Goal: Information Seeking & Learning: Learn about a topic

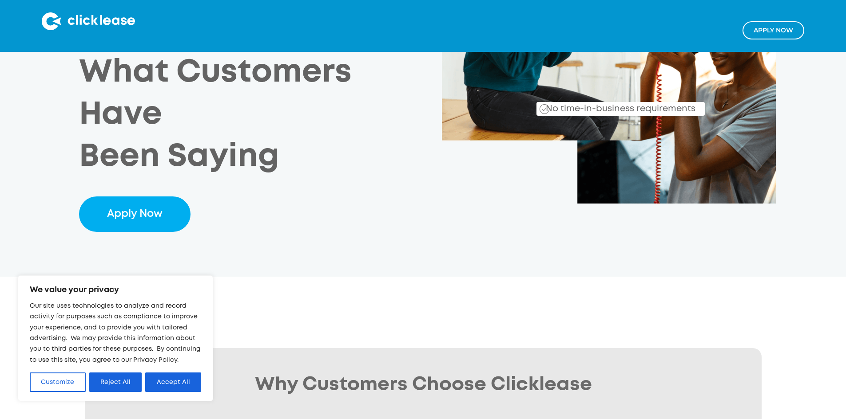
scroll to position [266, 0]
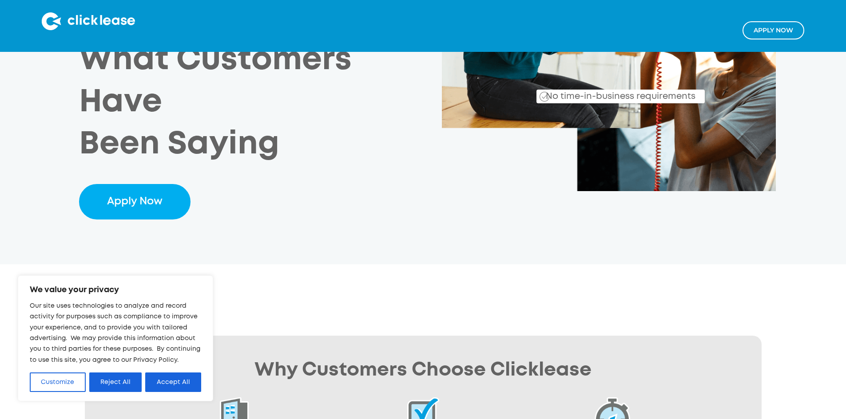
click at [367, 103] on div "Payment Plans Make Equipment More Affordable Clicklease helps small businesses …" at bounding box center [260, 27] width 363 height 387
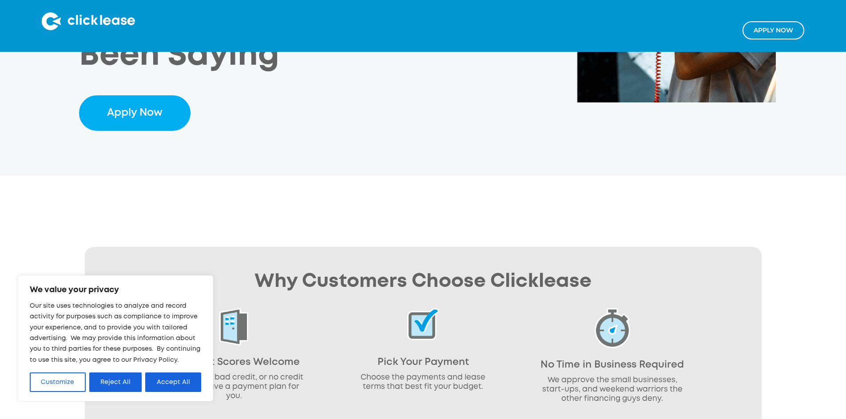
click at [145, 247] on div "Why Customers Choose Clicklease All Credit Scores Welcome Good credit, bad cred…" at bounding box center [423, 401] width 676 height 308
click at [113, 379] on button "Reject All" at bounding box center [115, 383] width 53 height 20
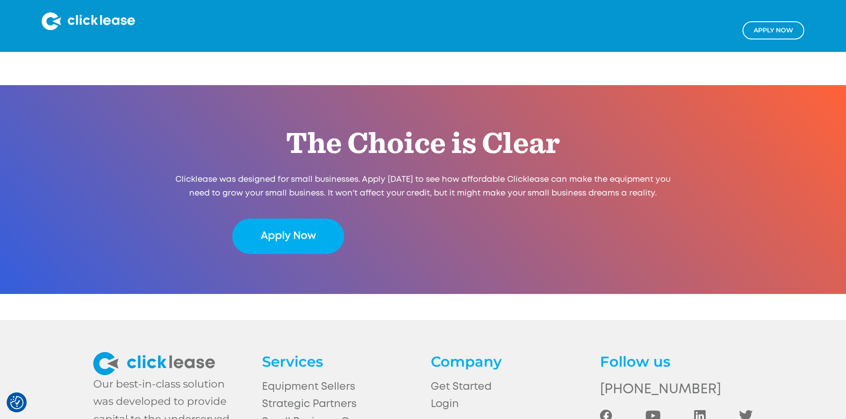
scroll to position [1769, 0]
click at [459, 378] on link "Get Started" at bounding box center [507, 386] width 153 height 17
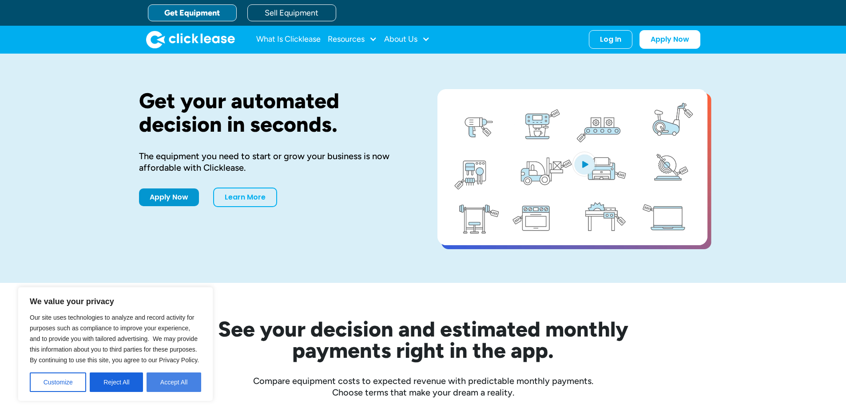
click at [170, 384] on button "Accept All" at bounding box center [173, 383] width 55 height 20
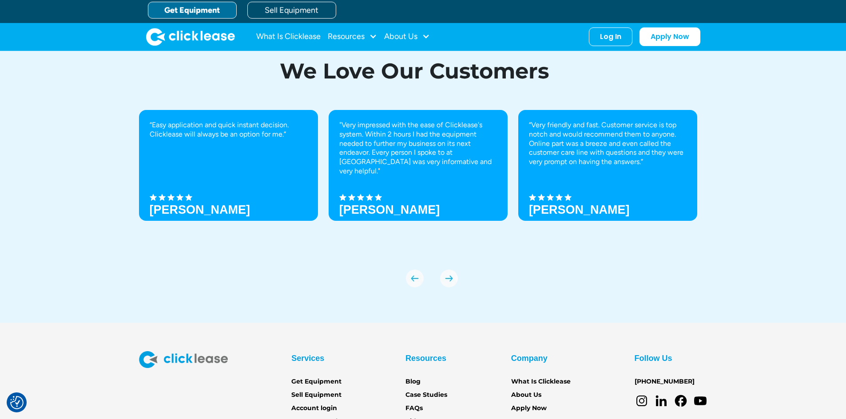
scroll to position [2820, 0]
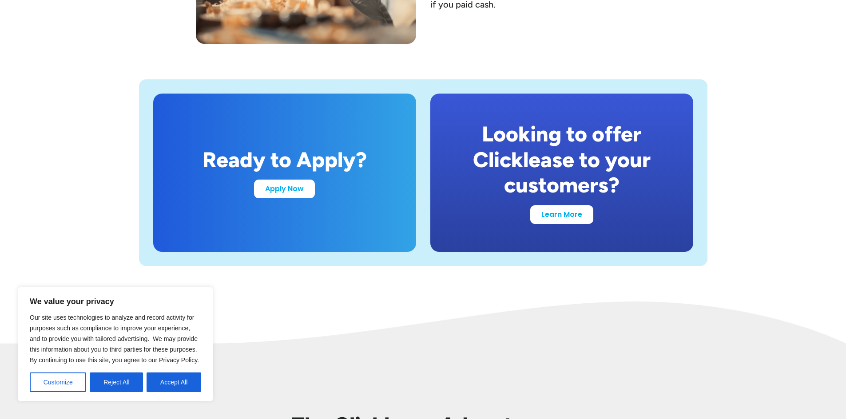
scroll to position [1731, 0]
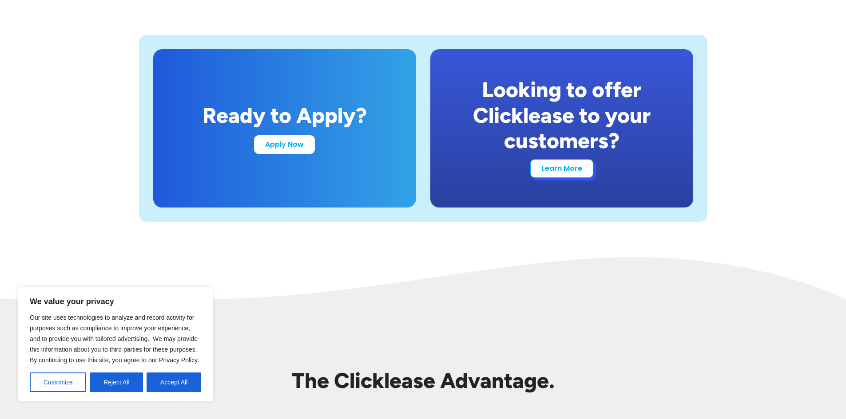
click at [561, 166] on link "Learn More" at bounding box center [561, 168] width 63 height 19
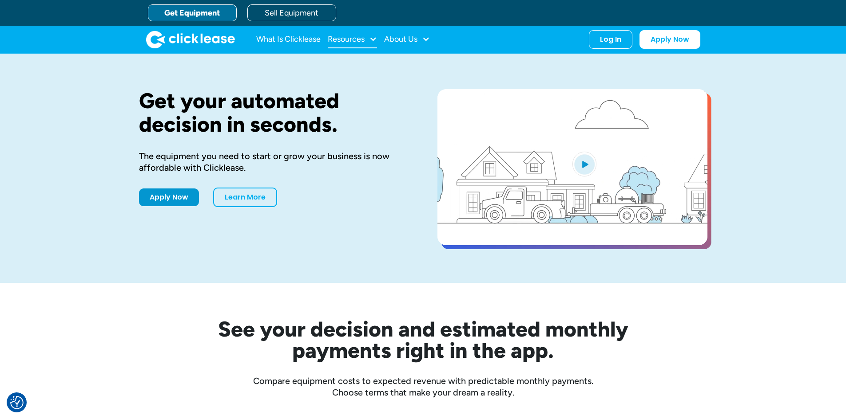
click at [359, 39] on div "Resources" at bounding box center [346, 39] width 37 height 0
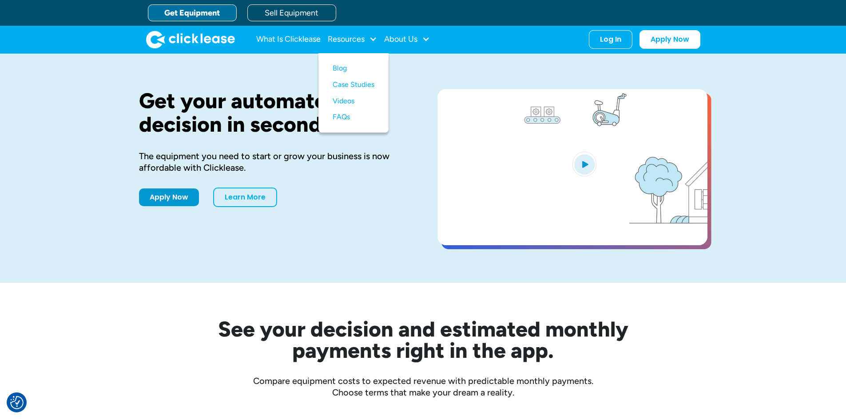
click at [290, 59] on div "Get your automated decision in seconds. The equipment you need to start or grow…" at bounding box center [423, 168] width 568 height 229
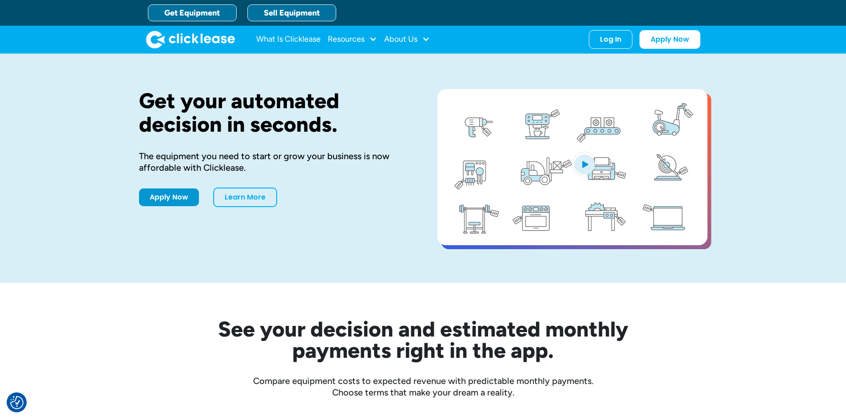
click at [300, 12] on link "Sell Equipment" at bounding box center [291, 12] width 89 height 17
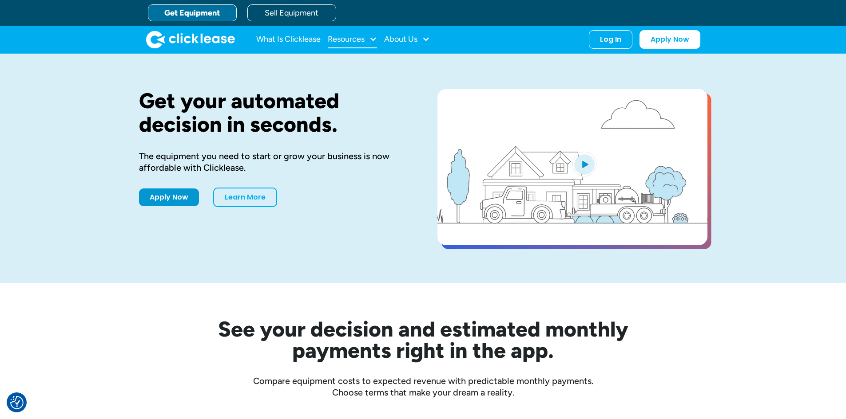
click at [362, 39] on div "Resources" at bounding box center [346, 39] width 37 height 0
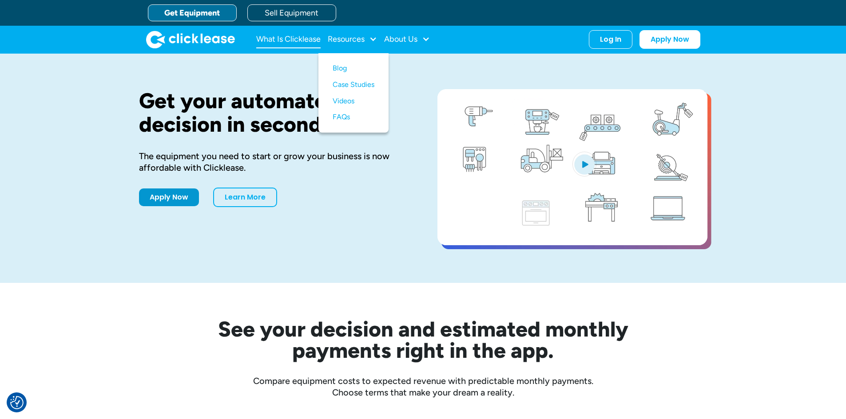
click at [279, 38] on link "What Is Clicklease" at bounding box center [288, 40] width 64 height 18
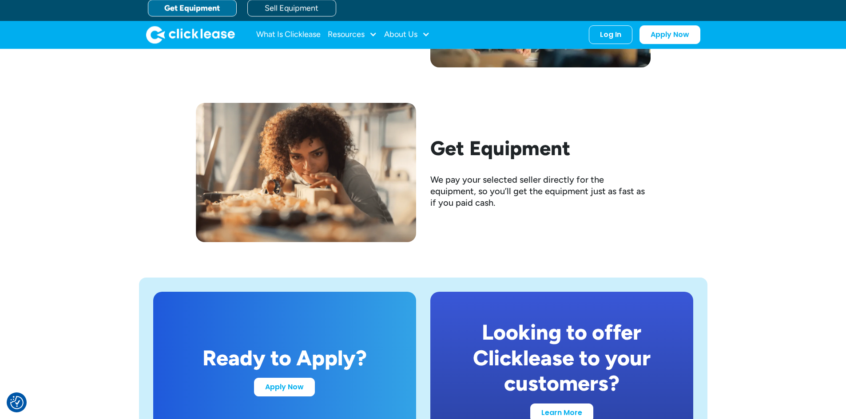
scroll to position [1666, 0]
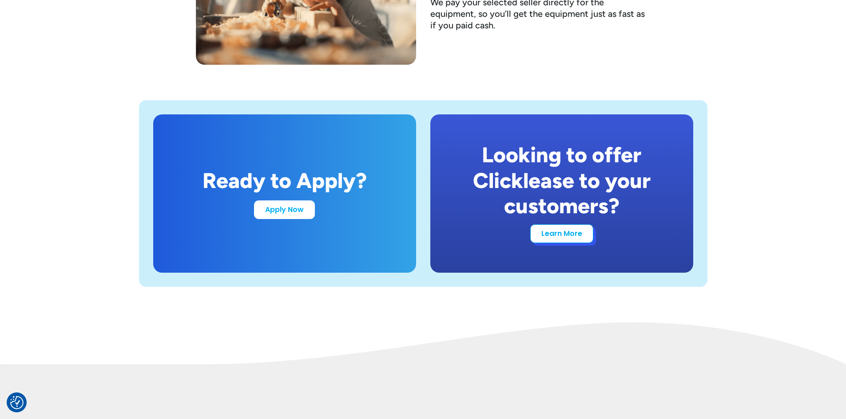
click at [565, 233] on link "Learn More" at bounding box center [561, 234] width 63 height 19
